Goal: Information Seeking & Learning: Understand process/instructions

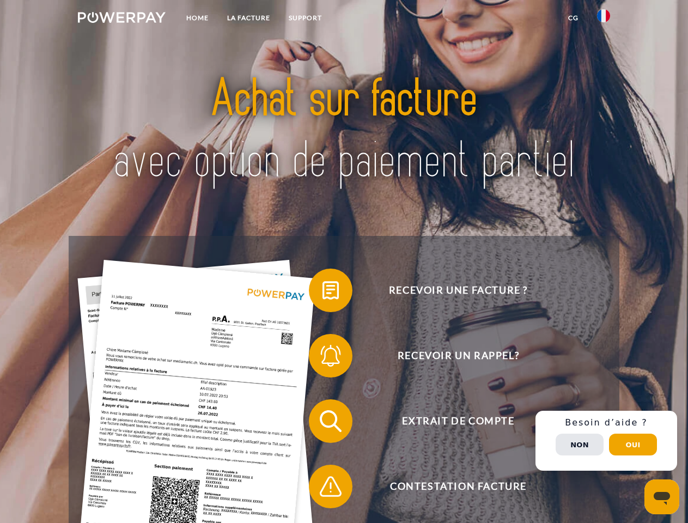
click at [122, 19] on img at bounding box center [122, 17] width 88 height 11
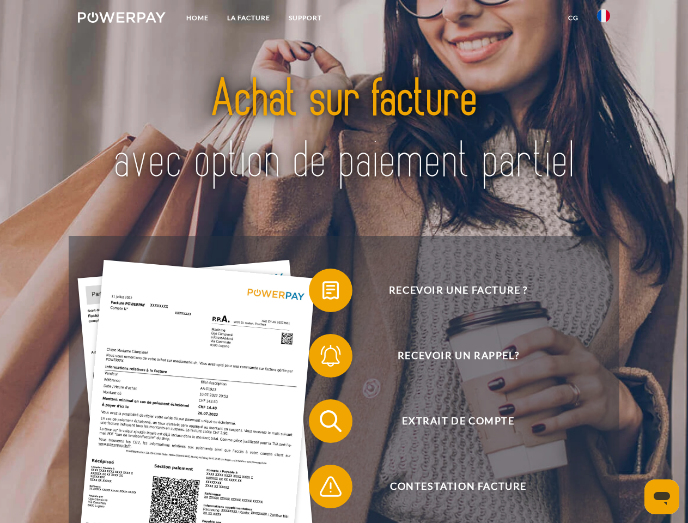
click at [604, 19] on img at bounding box center [603, 15] width 13 height 13
click at [573, 18] on link "CG" at bounding box center [573, 18] width 29 height 20
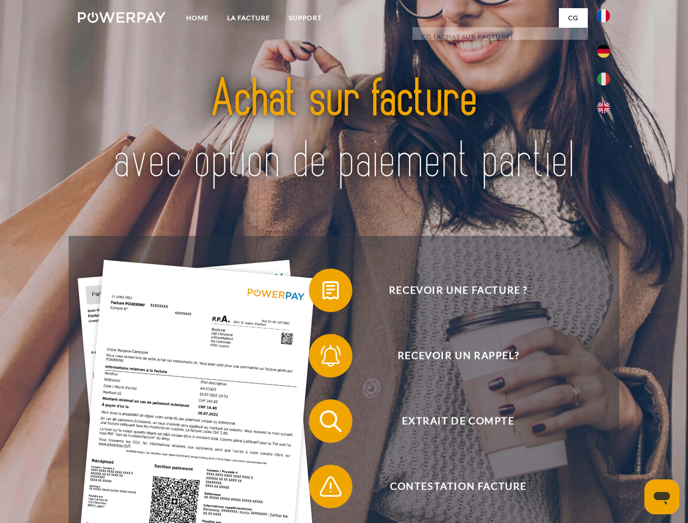
click at [323, 293] on span at bounding box center [314, 290] width 54 height 54
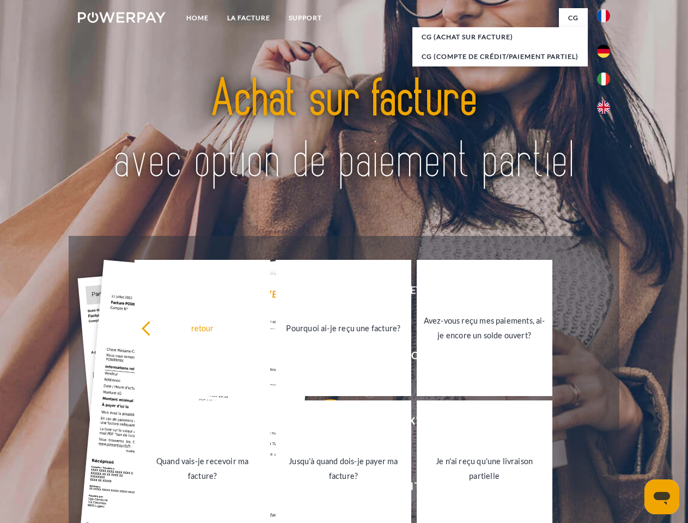
click at [323, 358] on div "Recevoir une facture ? Recevoir un rappel? Extrait de compte retour" at bounding box center [344, 454] width 550 height 436
click at [323, 423] on link "Jusqu'à quand dois-je payer ma facture?" at bounding box center [344, 469] width 136 height 136
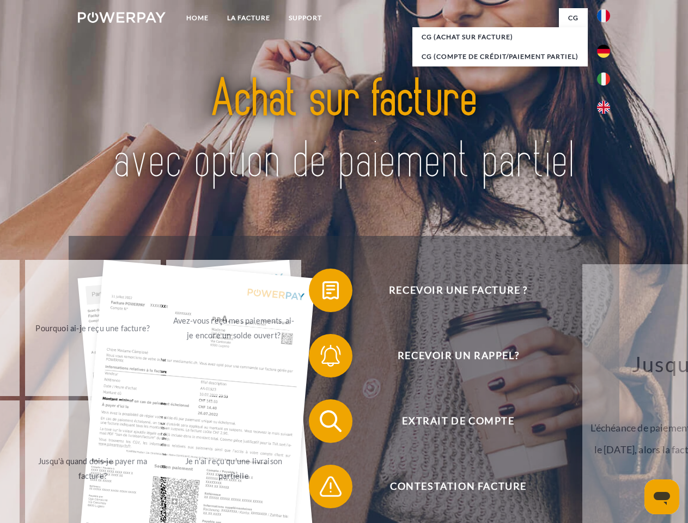
click at [323, 489] on div "Recevoir une facture ? Recevoir un rappel? Extrait de compte retour" at bounding box center [344, 454] width 550 height 436
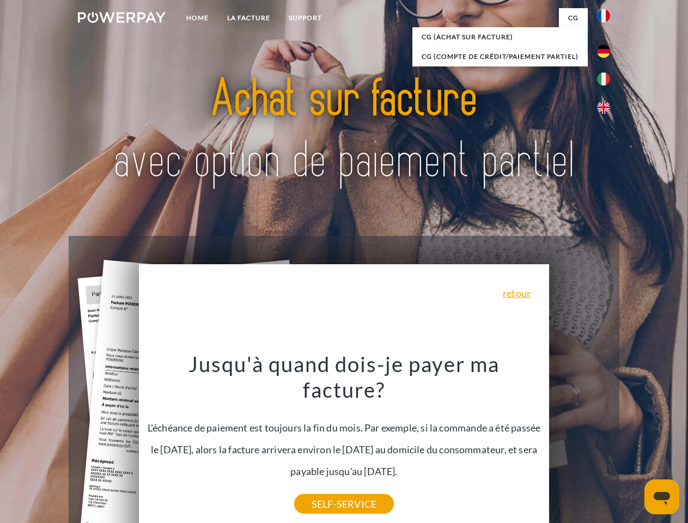
click at [607, 441] on div "Recevoir une facture ? Recevoir un rappel? Extrait de compte retour" at bounding box center [344, 454] width 550 height 436
click at [580, 443] on span "Extrait de compte" at bounding box center [458, 421] width 267 height 44
click at [633, 445] on header "Home LA FACTURE Support" at bounding box center [344, 376] width 688 height 753
